Goal: Information Seeking & Learning: Learn about a topic

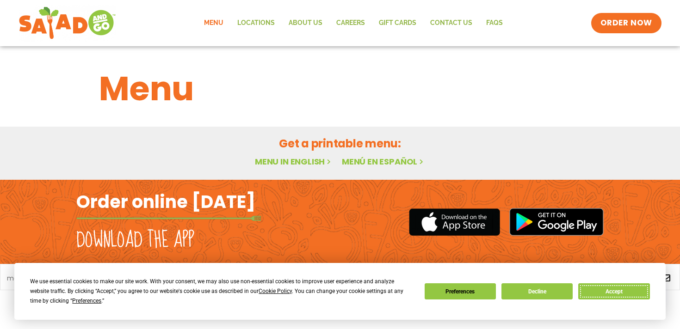
click at [608, 292] on button "Accept" at bounding box center [613, 292] width 71 height 16
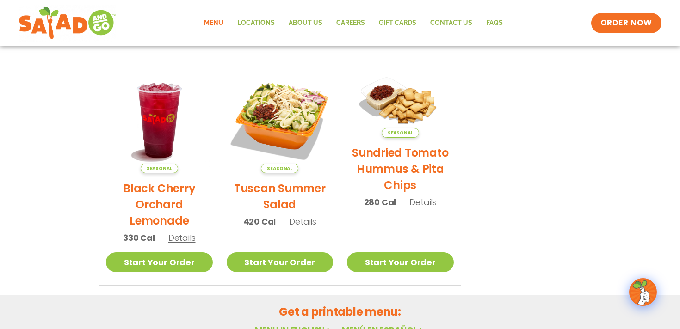
scroll to position [430, 0]
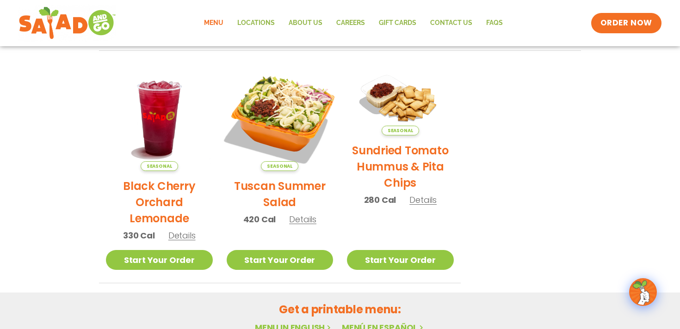
click at [277, 109] on img at bounding box center [279, 117] width 125 height 125
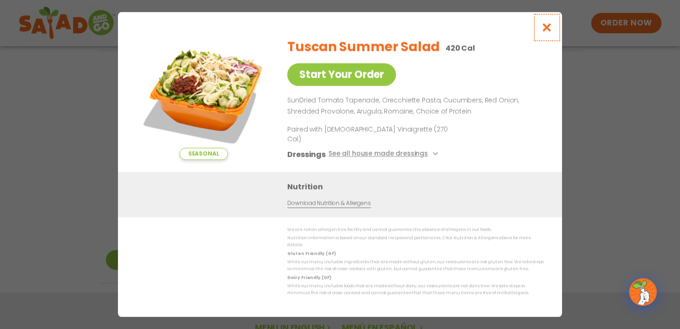
click at [546, 32] on icon "Close modal" at bounding box center [547, 28] width 12 height 10
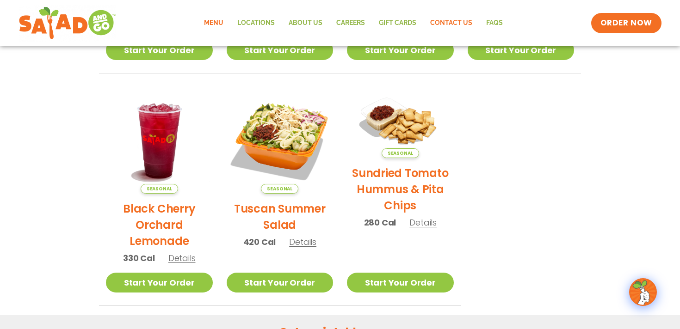
scroll to position [384, 0]
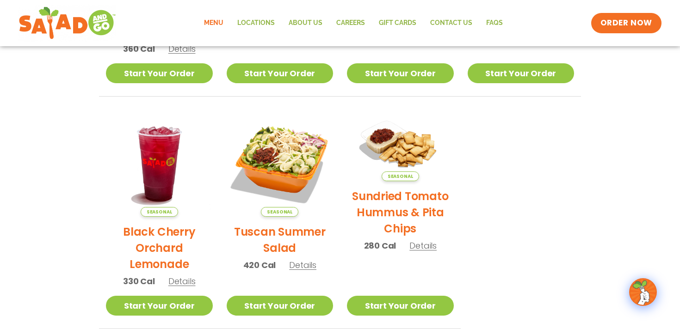
click at [61, 192] on section "Featured Menu Available for a limited time! Seasonal Blackberry [PERSON_NAME] L…" at bounding box center [340, 46] width 680 height 565
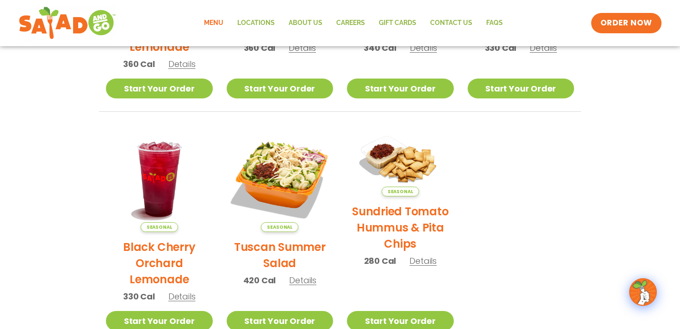
scroll to position [0, 0]
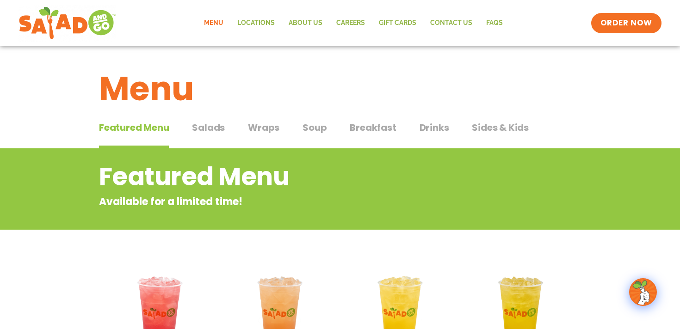
click at [206, 126] on span "Salads" at bounding box center [208, 128] width 33 height 14
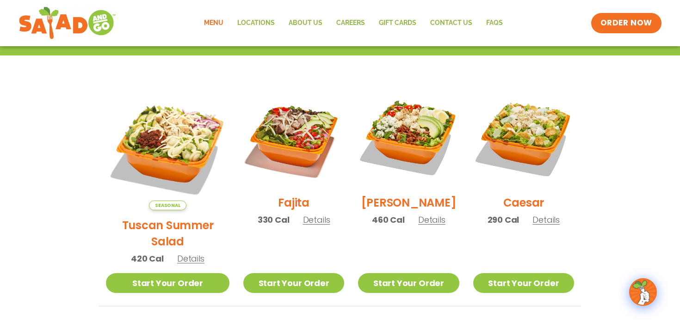
scroll to position [316, 0]
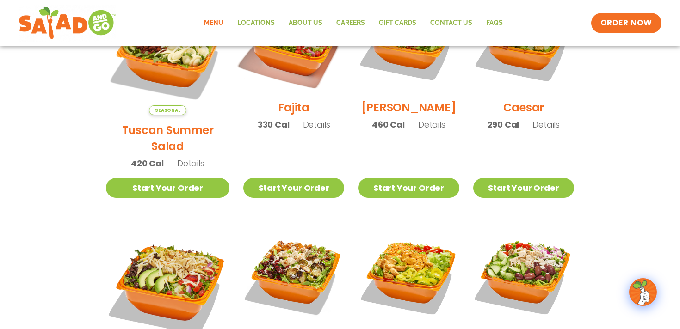
click at [276, 89] on img at bounding box center [294, 42] width 118 height 118
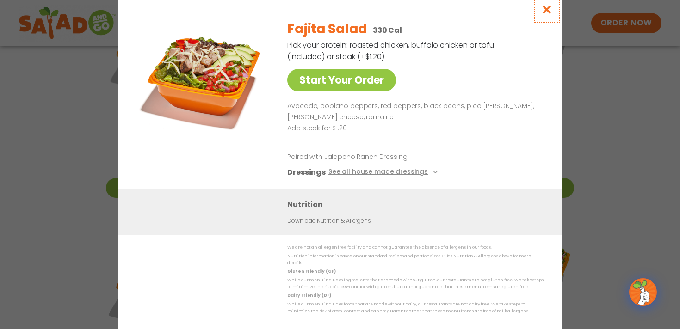
click at [545, 12] on icon "Close modal" at bounding box center [547, 10] width 12 height 10
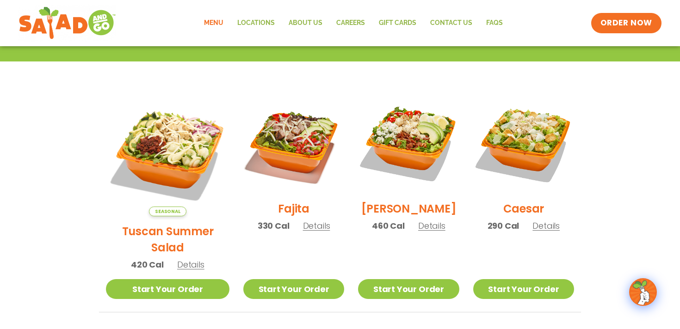
scroll to position [212, 0]
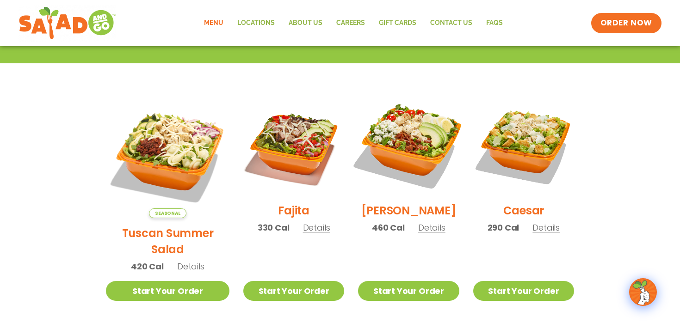
click at [412, 154] on img at bounding box center [408, 145] width 118 height 118
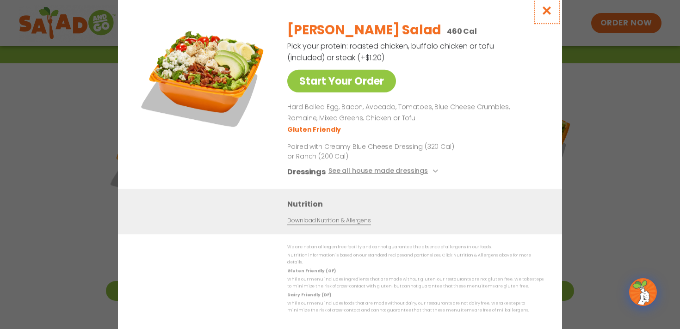
click at [546, 15] on icon "Close modal" at bounding box center [547, 11] width 12 height 10
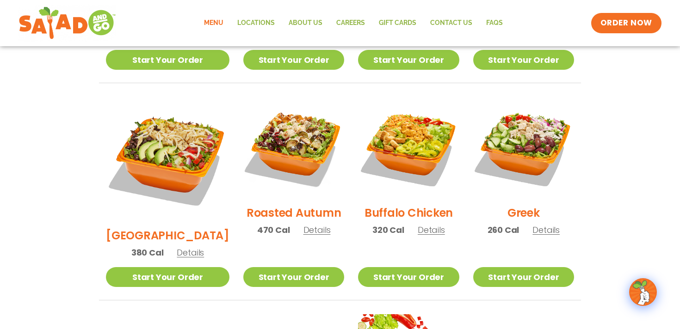
scroll to position [449, 0]
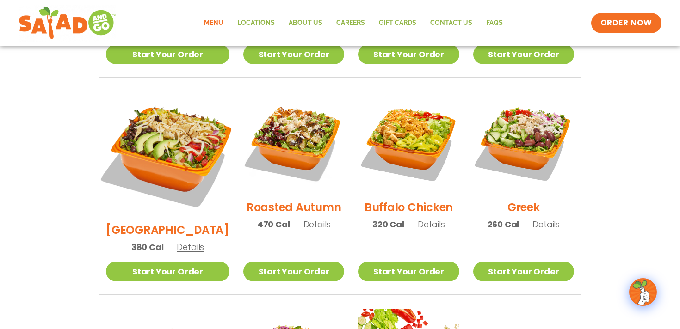
click at [147, 120] on img at bounding box center [167, 153] width 145 height 145
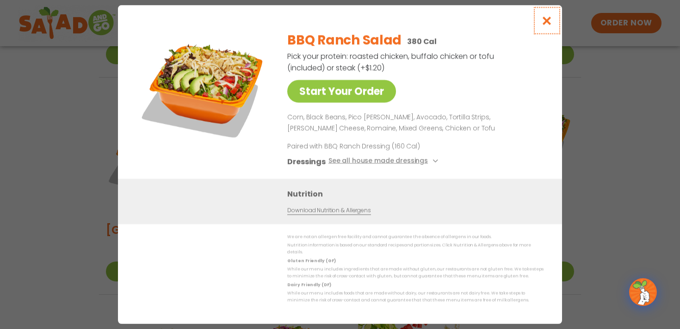
click at [549, 25] on icon "Close modal" at bounding box center [547, 21] width 12 height 10
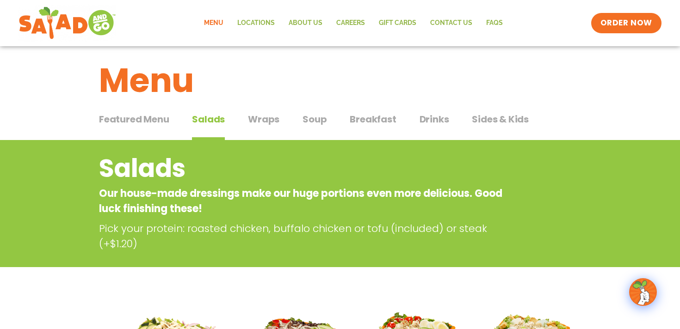
scroll to position [0, 0]
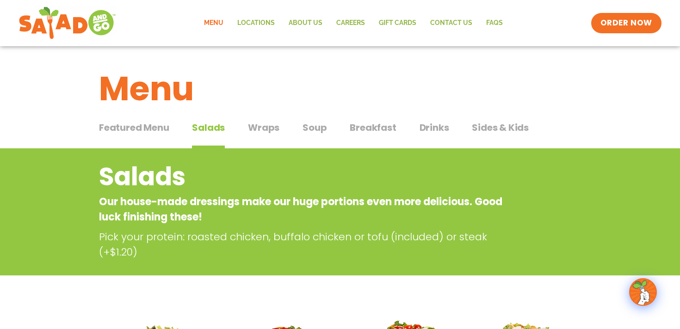
click at [269, 127] on span "Wraps" at bounding box center [263, 128] width 31 height 14
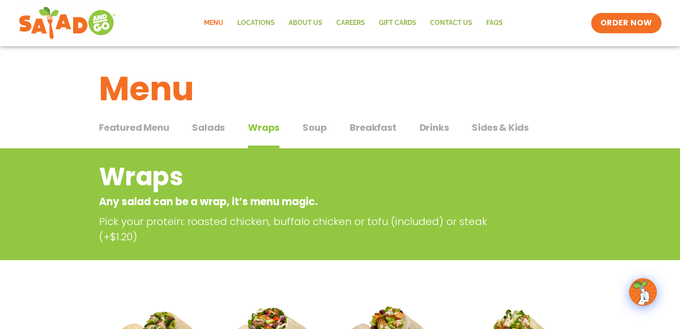
click at [375, 128] on span "Breakfast" at bounding box center [373, 128] width 46 height 14
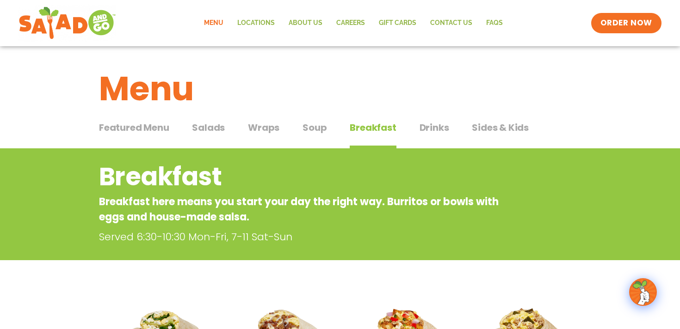
click at [433, 131] on span "Drinks" at bounding box center [435, 128] width 30 height 14
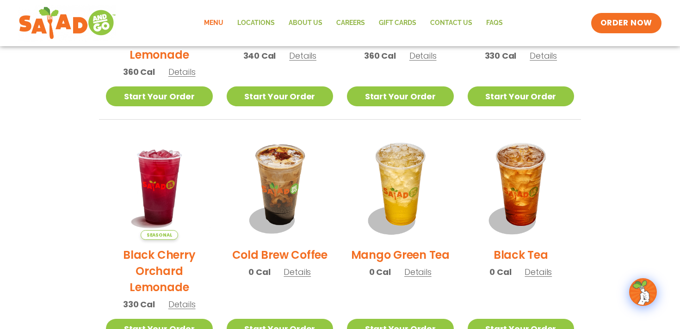
scroll to position [377, 0]
